Goal: Check status: Check status

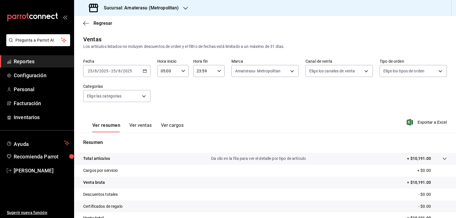
scroll to position [55, 0]
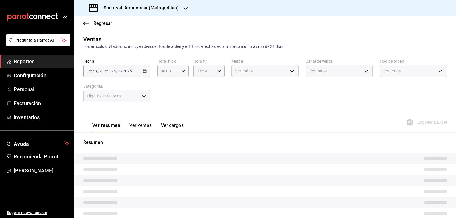
type input "05:00"
type input "e4cd7fcb-d45b-43ae-a99f-ad4ccfcd9032"
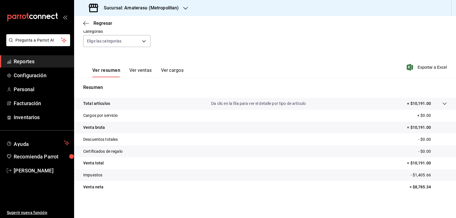
scroll to position [53, 0]
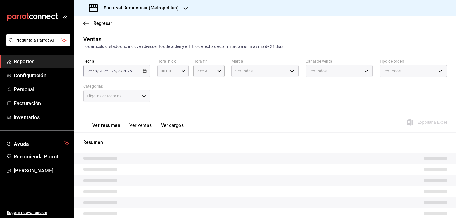
type input "05:00"
type input "e4cd7fcb-d45b-43ae-a99f-ad4ccfcd9032"
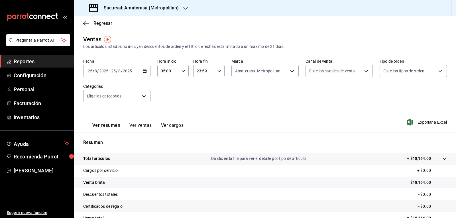
click at [233, 109] on div "Fecha [DATE] [DATE] - [DATE] [DATE] Hora inicio 05:00 Hora inicio Hora fin 23:5…" at bounding box center [265, 84] width 364 height 50
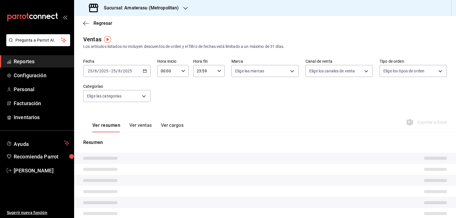
type input "05:00"
type input "e4cd7fcb-d45b-43ae-a99f-ad4ccfcd9032"
